Goal: Task Accomplishment & Management: Use online tool/utility

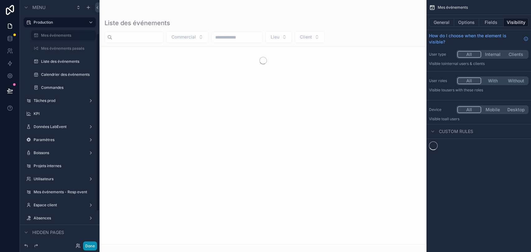
click at [94, 245] on button "Done" at bounding box center [90, 246] width 14 height 9
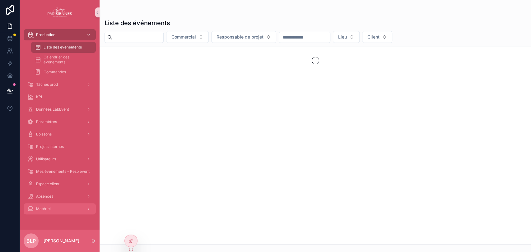
click at [57, 212] on div "Matériel" at bounding box center [59, 209] width 65 height 10
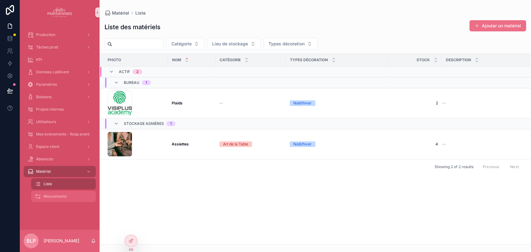
click at [58, 196] on span "Mouvements" at bounding box center [55, 196] width 23 height 5
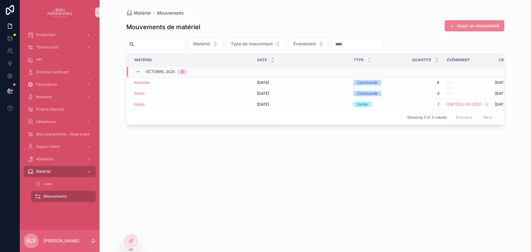
click at [458, 27] on button "Ajout un mouvement" at bounding box center [474, 25] width 60 height 11
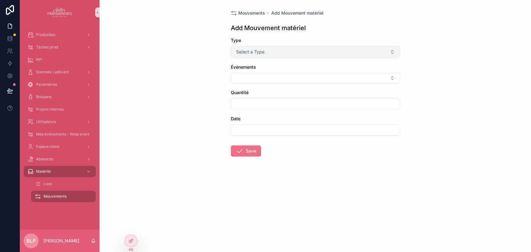
click at [292, 50] on button "Select a Type" at bounding box center [315, 52] width 169 height 12
click at [250, 77] on button "Select Button" at bounding box center [315, 78] width 169 height 11
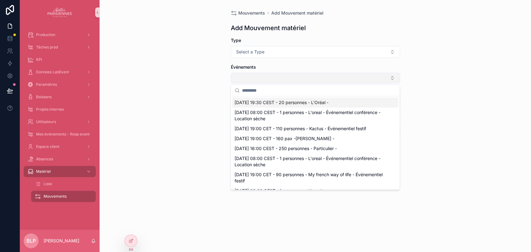
click at [250, 77] on button "Select Button" at bounding box center [315, 78] width 169 height 11
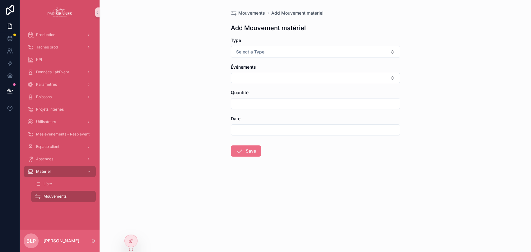
click at [244, 103] on input "scrollable content" at bounding box center [315, 103] width 168 height 9
click at [189, 101] on div "Mouvements Add Mouvement matériel Add Mouvement matériel Type Select a Type Évé…" at bounding box center [314, 126] width 431 height 252
click at [50, 182] on span "Liste" at bounding box center [48, 184] width 8 height 5
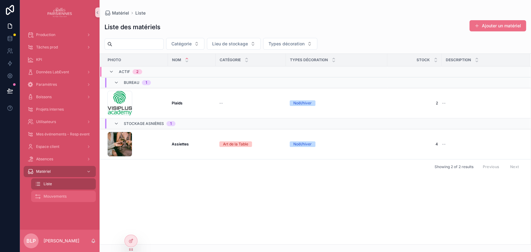
click at [62, 195] on span "Mouvements" at bounding box center [55, 196] width 23 height 5
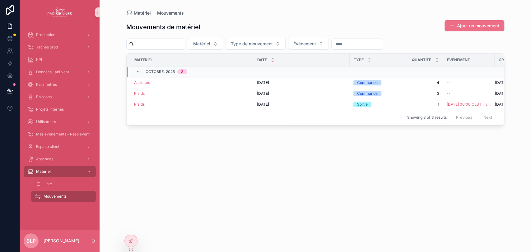
click at [44, 168] on div "Matériel" at bounding box center [59, 172] width 65 height 10
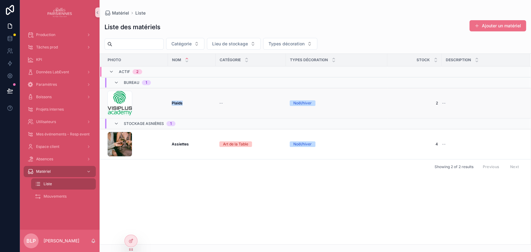
drag, startPoint x: 166, startPoint y: 101, endPoint x: 190, endPoint y: 105, distance: 24.2
click at [190, 105] on tr "logo_fc30831c-f09a-433d-9ce1-7302c91d7a82 .jpg Plaids Plaids -- Noël/hiver 2 2 …" at bounding box center [315, 103] width 430 height 30
click at [171, 95] on td "Plaids Plaids" at bounding box center [192, 103] width 48 height 30
click at [490, 28] on button "Ajouter un matériel" at bounding box center [497, 25] width 57 height 11
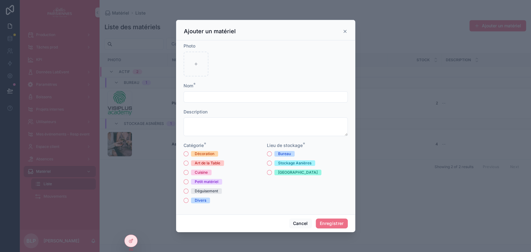
click at [343, 30] on icon "scrollable content" at bounding box center [344, 31] width 5 height 5
